Goal: Task Accomplishment & Management: Complete application form

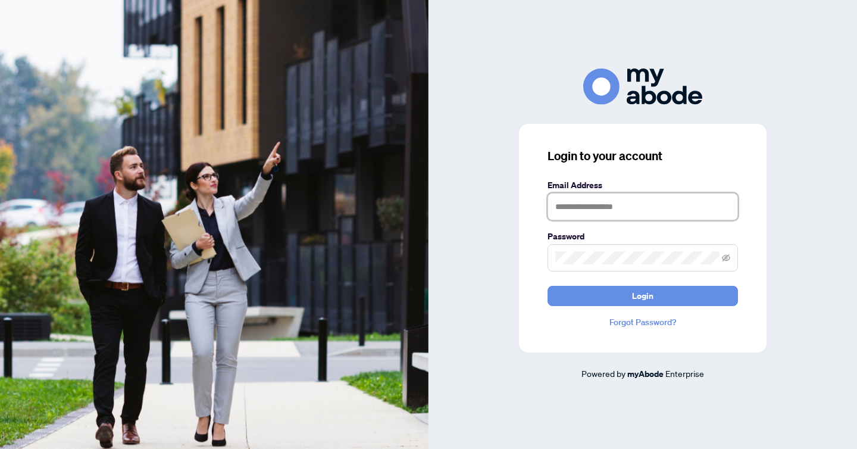
click at [590, 205] on input "text" at bounding box center [642, 206] width 190 height 27
type input "**********"
click at [547, 286] on button "Login" at bounding box center [642, 296] width 190 height 20
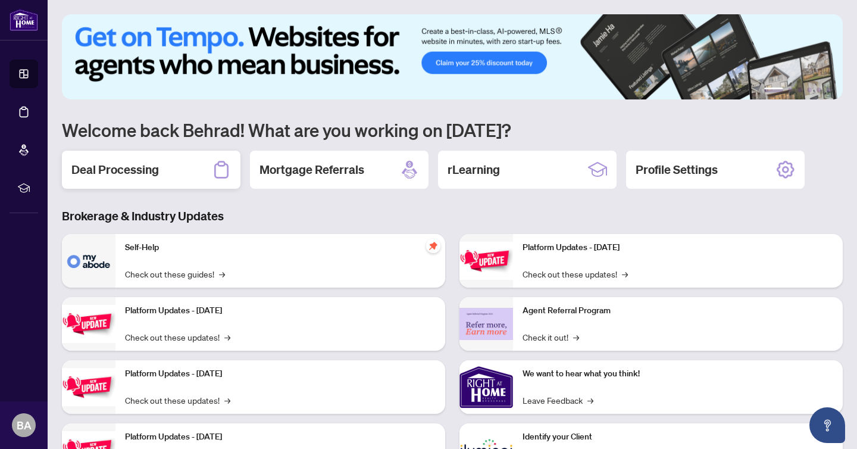
click at [138, 186] on div "Deal Processing" at bounding box center [151, 170] width 178 height 38
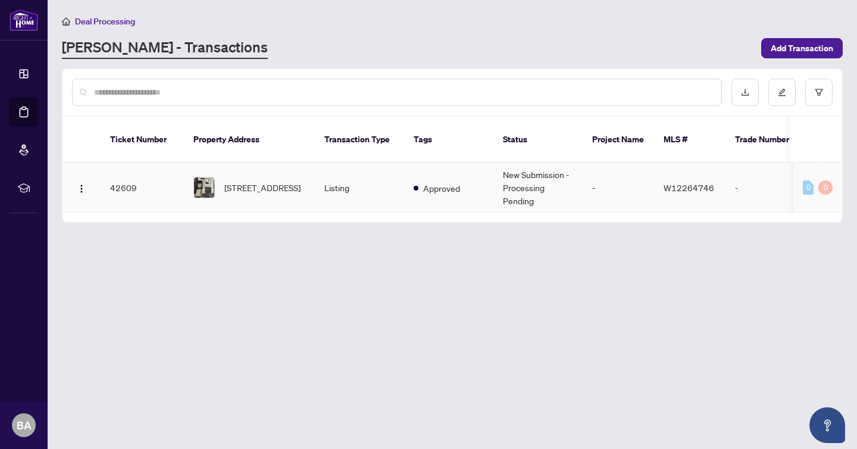
click at [491, 196] on td "Approved" at bounding box center [448, 187] width 89 height 49
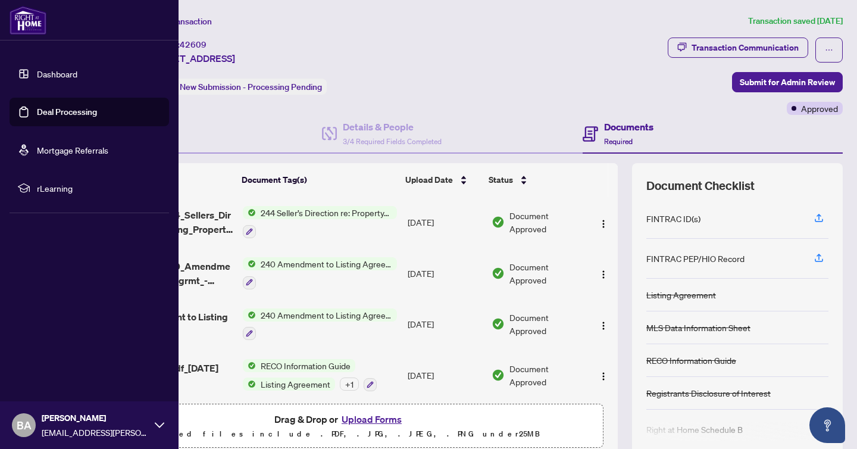
click at [94, 114] on link "Deal Processing" at bounding box center [67, 111] width 60 height 11
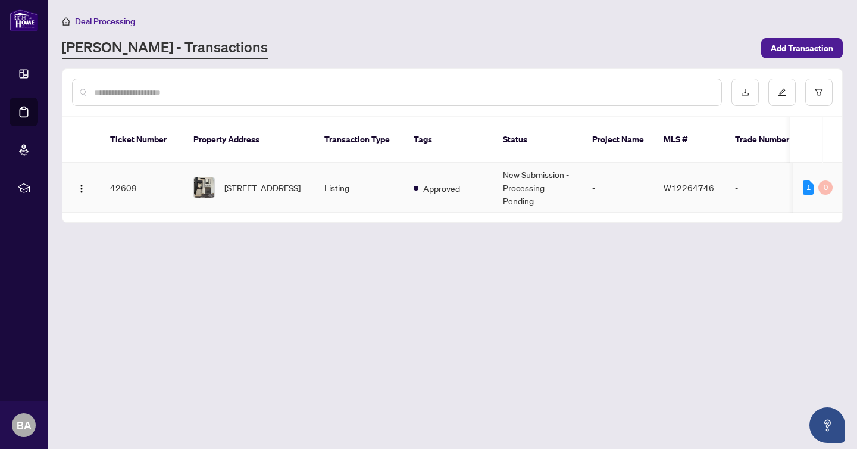
click at [296, 181] on span "[STREET_ADDRESS]" at bounding box center [262, 187] width 76 height 13
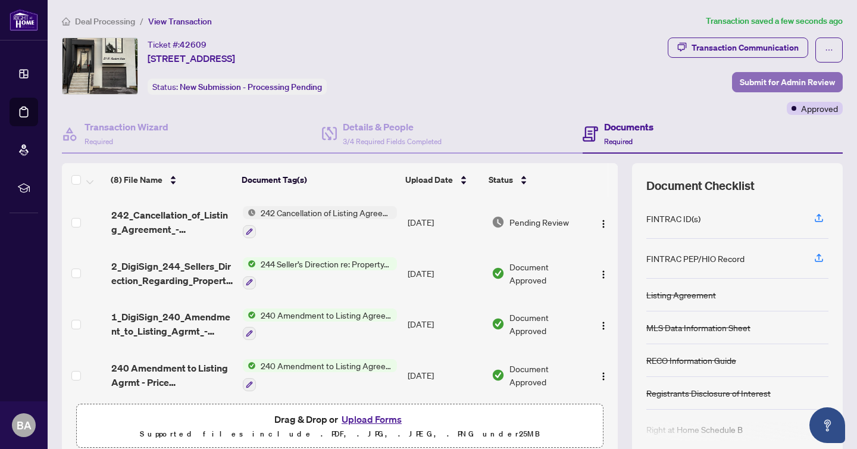
click at [789, 81] on span "Submit for Admin Review" at bounding box center [786, 82] width 95 height 19
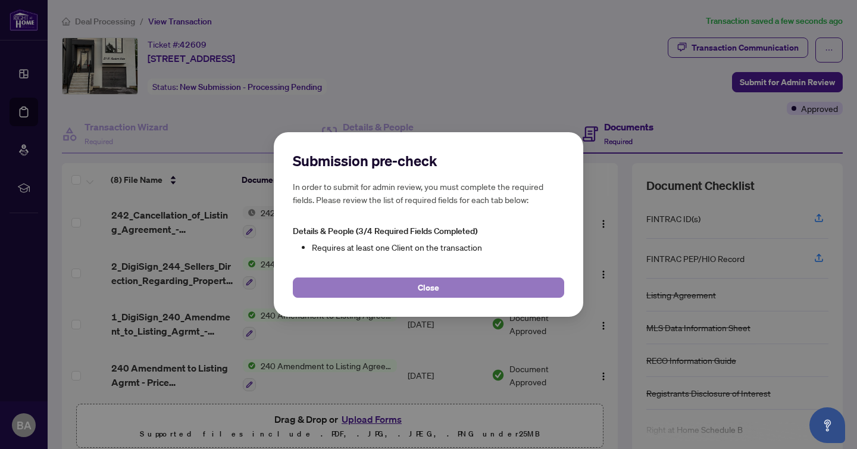
click at [484, 281] on button "Close" at bounding box center [428, 287] width 271 height 20
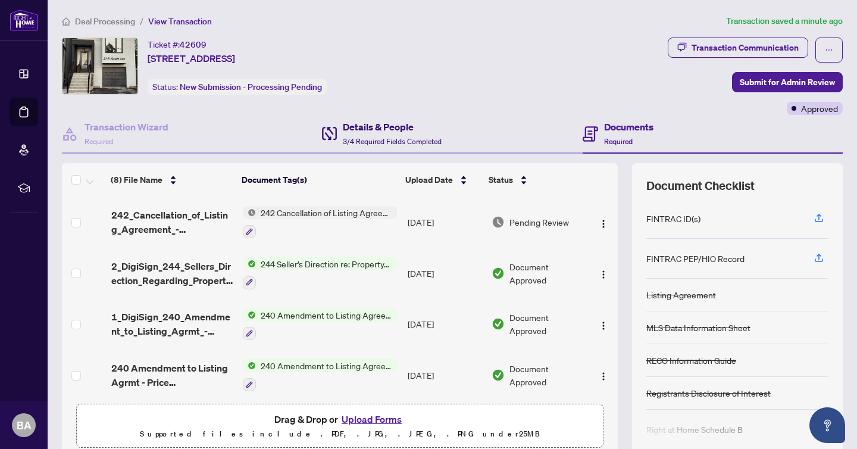
click at [420, 130] on h4 "Details & People" at bounding box center [392, 127] width 99 height 14
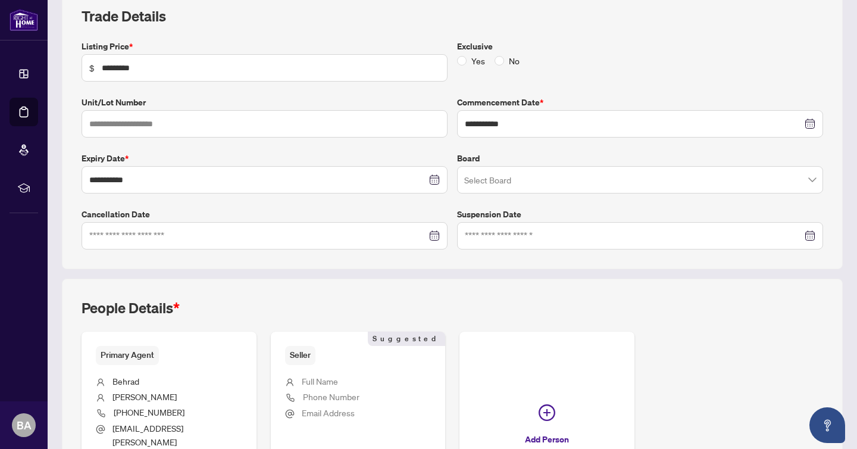
scroll to position [286, 0]
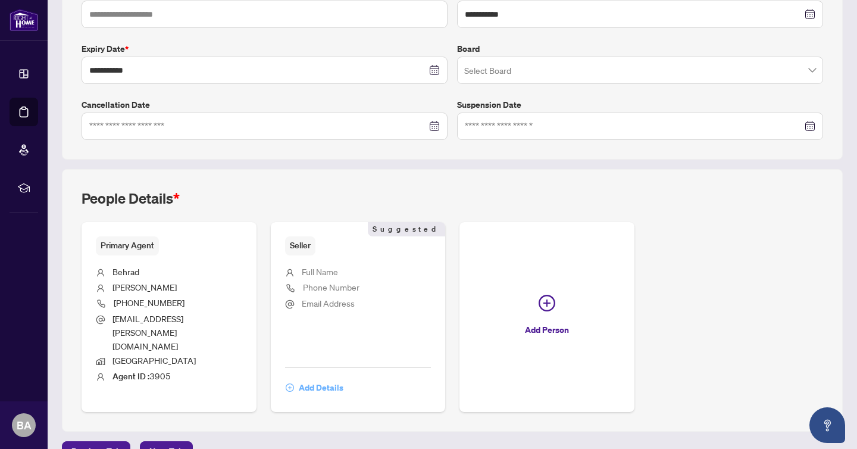
click at [322, 378] on span "Add Details" at bounding box center [321, 387] width 45 height 19
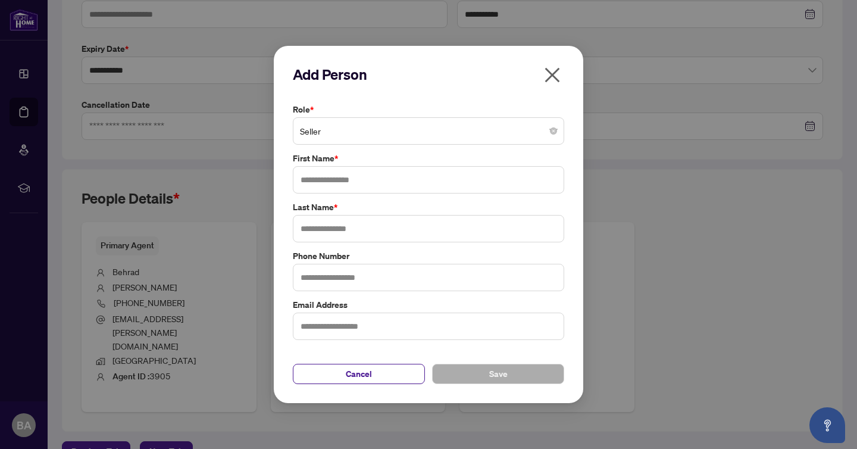
click at [424, 137] on span "Seller" at bounding box center [428, 131] width 257 height 23
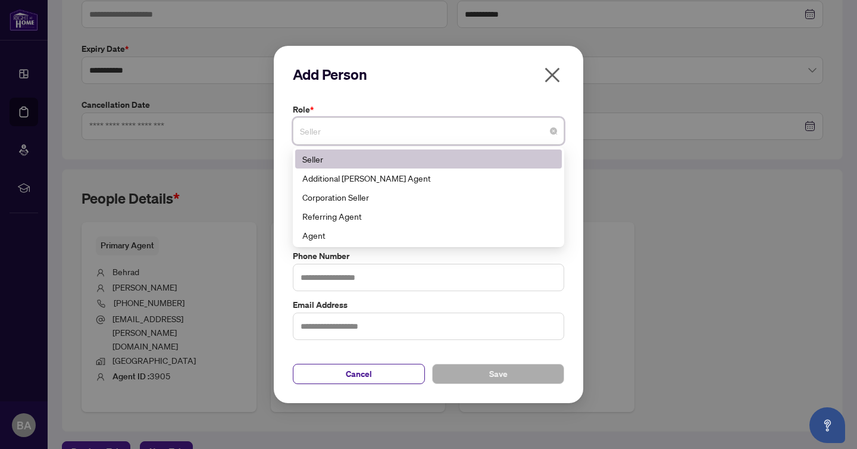
click at [402, 161] on div "Seller" at bounding box center [428, 158] width 252 height 13
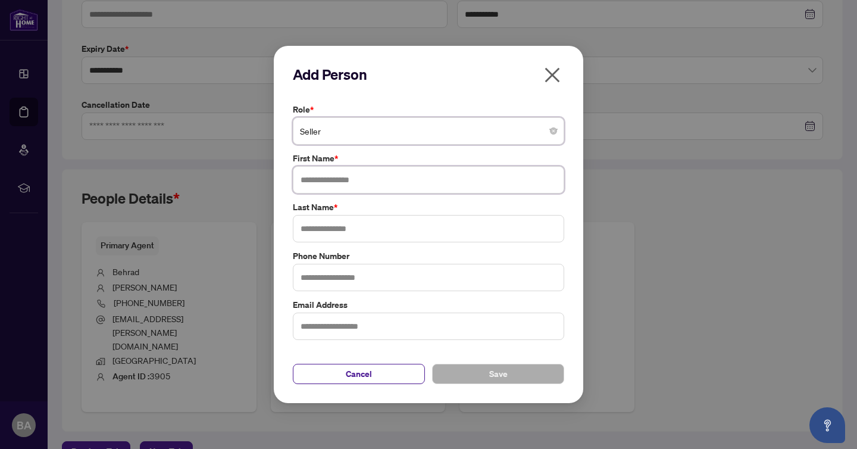
click at [360, 186] on input "text" at bounding box center [428, 179] width 271 height 27
type input "******"
type input "**********"
click at [432, 363] on button "Save" at bounding box center [498, 373] width 132 height 20
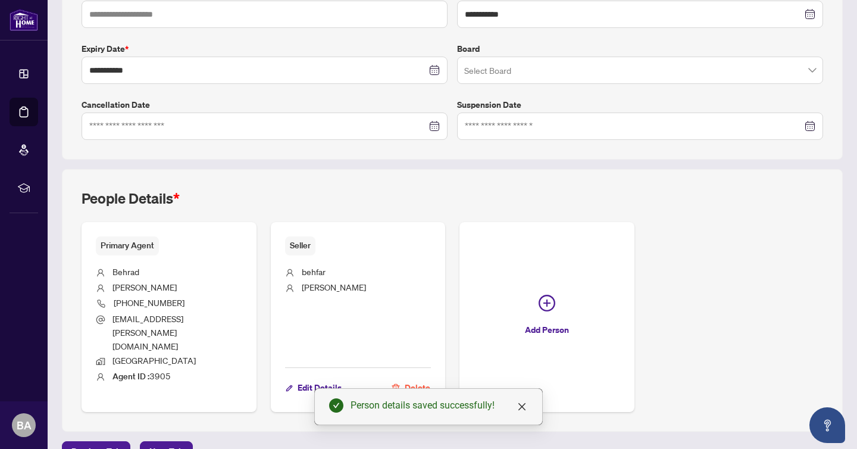
scroll to position [0, 0]
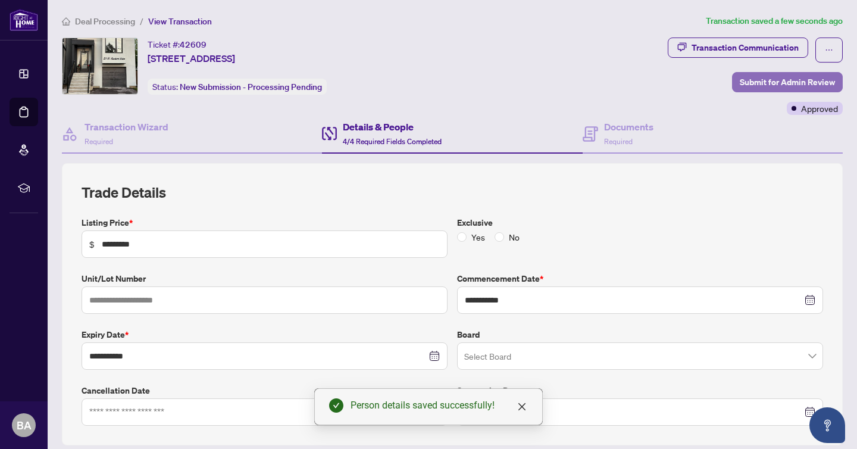
click at [786, 80] on span "Submit for Admin Review" at bounding box center [786, 82] width 95 height 19
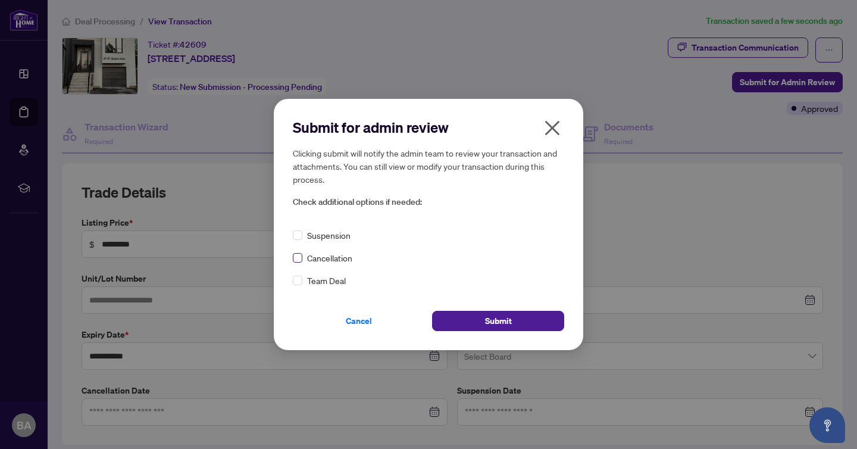
click at [294, 262] on label at bounding box center [298, 257] width 10 height 13
click at [494, 322] on span "Submit" at bounding box center [498, 320] width 27 height 19
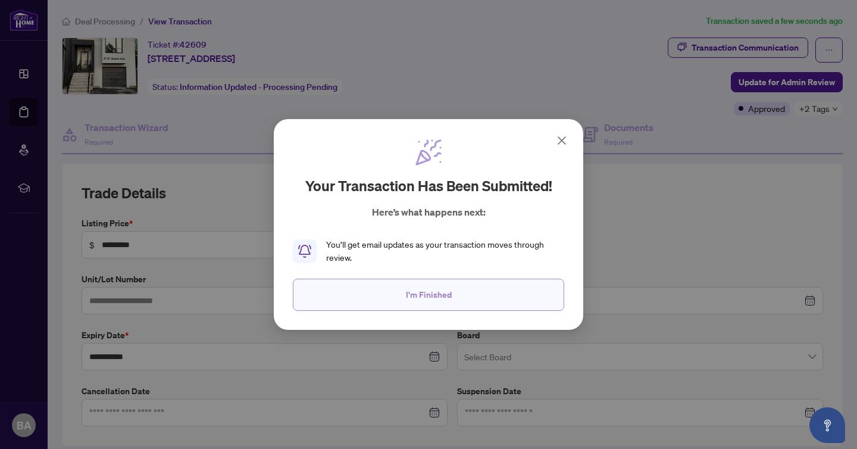
click at [484, 300] on button "I'm Finished" at bounding box center [428, 294] width 271 height 32
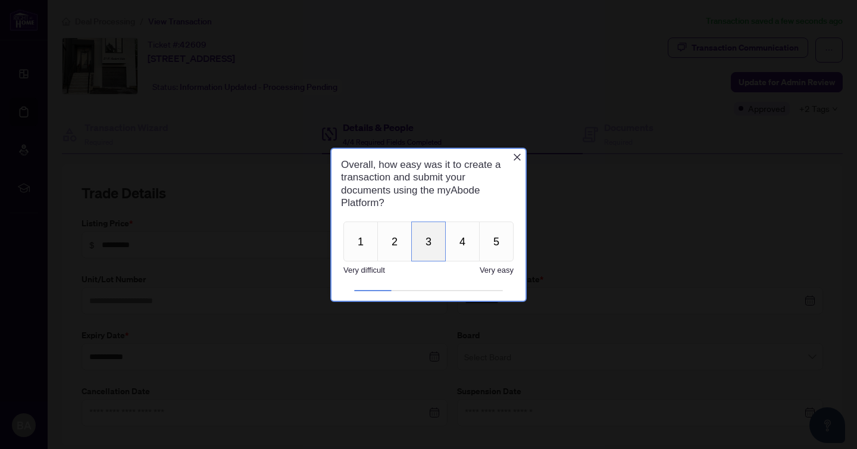
click at [428, 245] on button "3" at bounding box center [428, 241] width 35 height 40
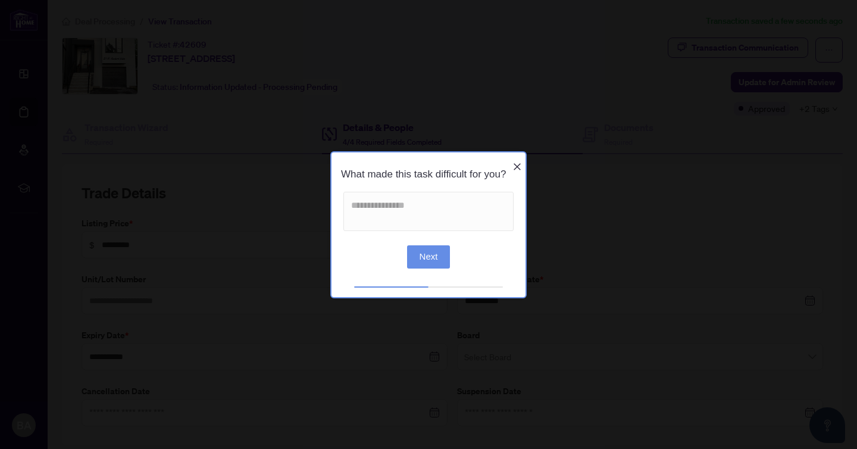
click at [435, 268] on button "Next" at bounding box center [428, 256] width 43 height 23
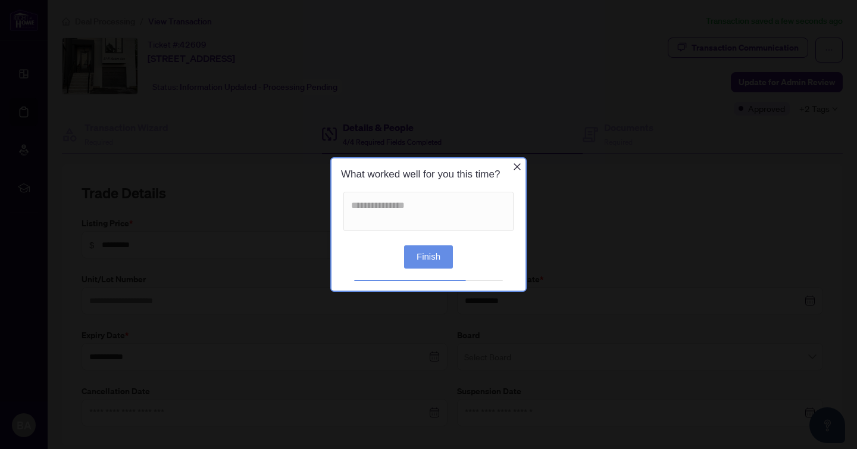
click at [435, 266] on button "Finish" at bounding box center [428, 256] width 49 height 23
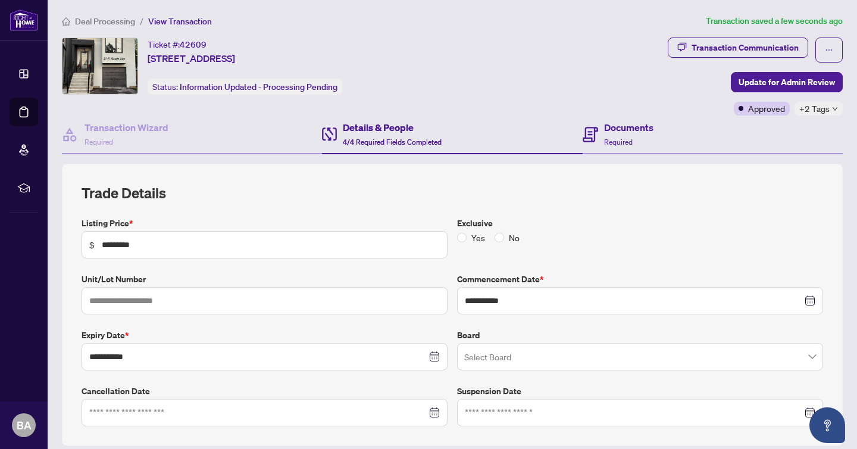
click at [666, 148] on div "Documents Required" at bounding box center [712, 134] width 260 height 39
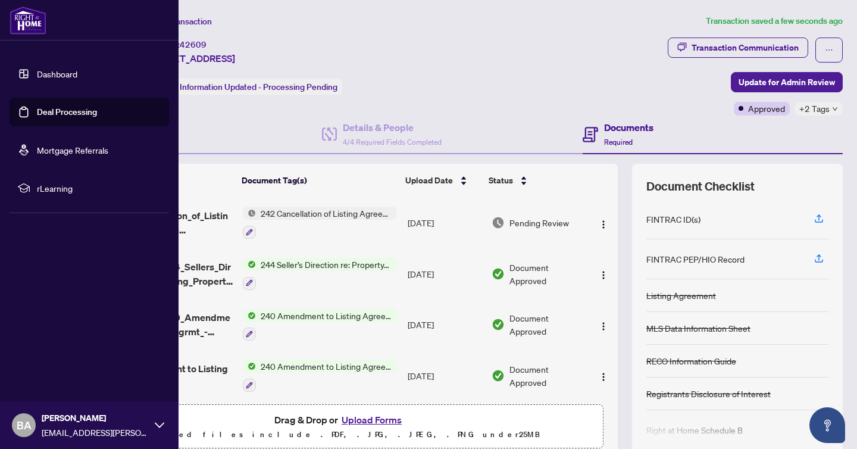
click at [74, 71] on link "Dashboard" at bounding box center [57, 73] width 40 height 11
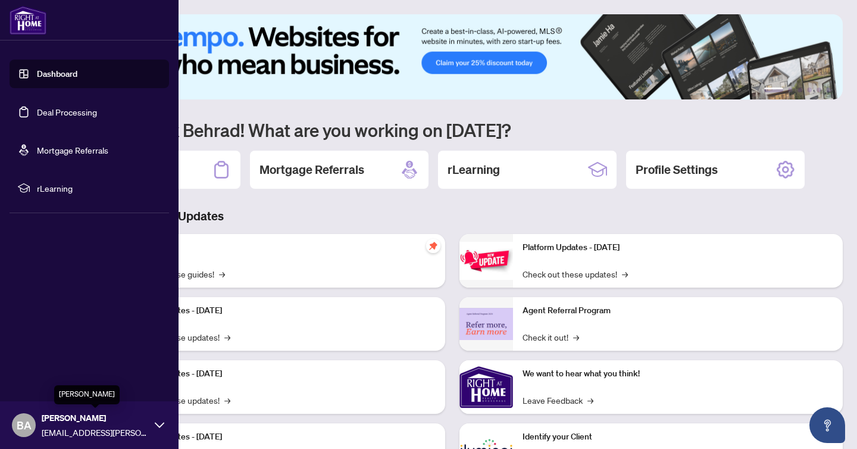
click at [124, 419] on span "[PERSON_NAME]" at bounding box center [95, 417] width 107 height 13
click at [27, 444] on div "BA [PERSON_NAME] Kohan [EMAIL_ADDRESS][PERSON_NAME][DOMAIN_NAME]" at bounding box center [89, 425] width 178 height 48
click at [44, 355] on span "Logout" at bounding box center [48, 353] width 27 height 19
